Goal: Information Seeking & Learning: Learn about a topic

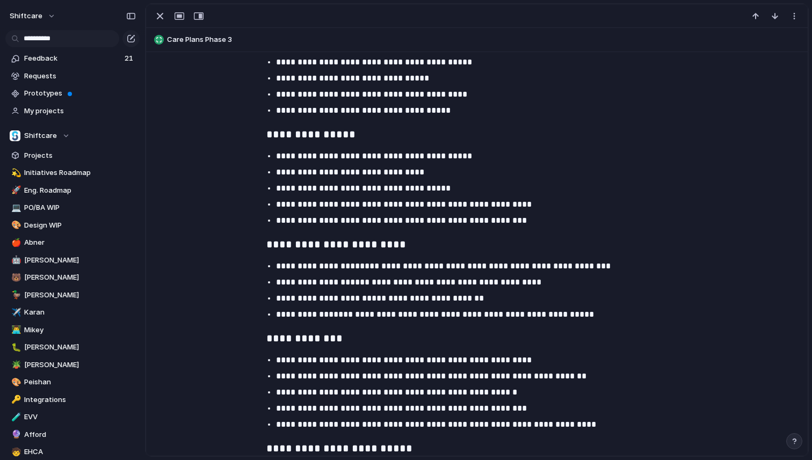
scroll to position [953, 0]
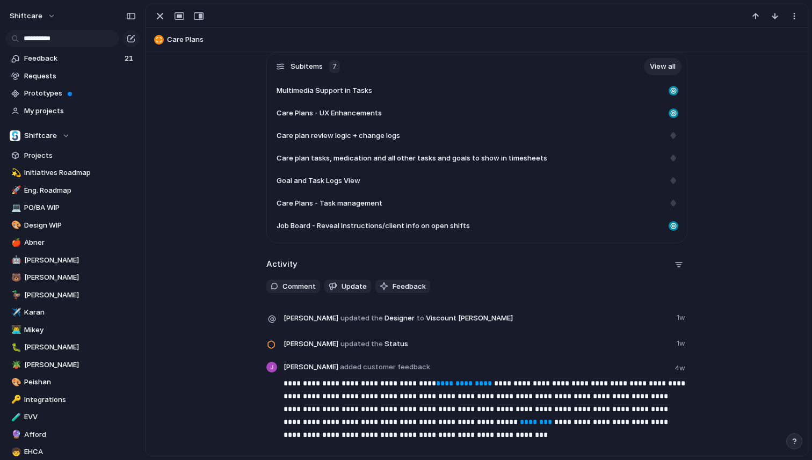
scroll to position [362, 0]
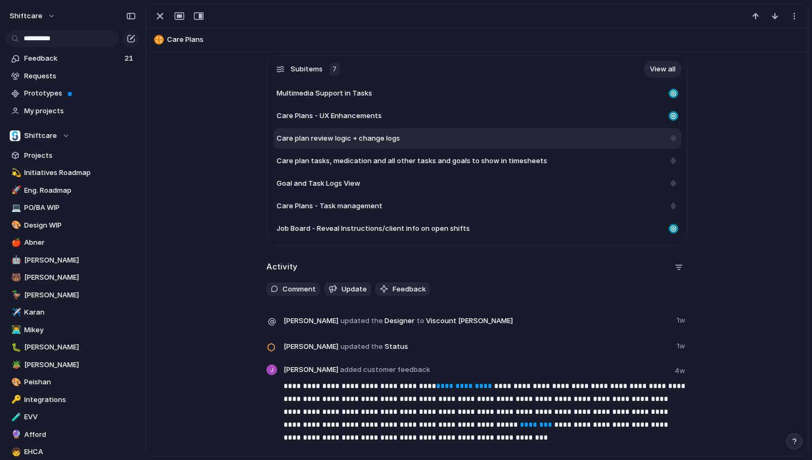
click at [322, 137] on span "Care plan review logic + change logs" at bounding box center [338, 138] width 123 height 11
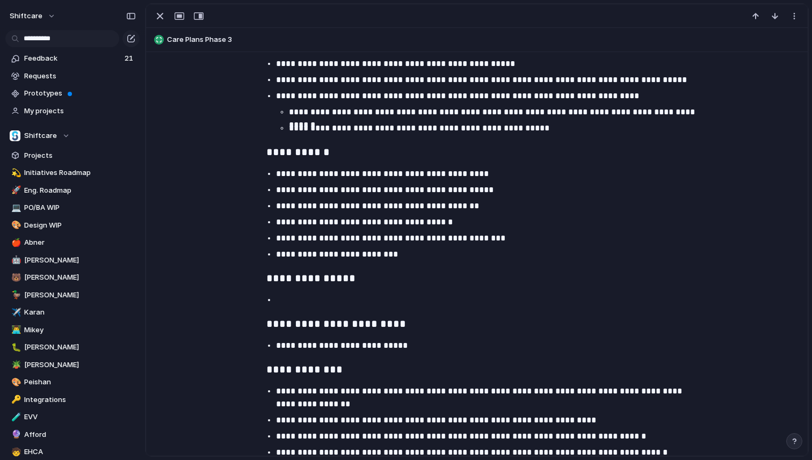
scroll to position [1048, 0]
